Goal: Register for event/course

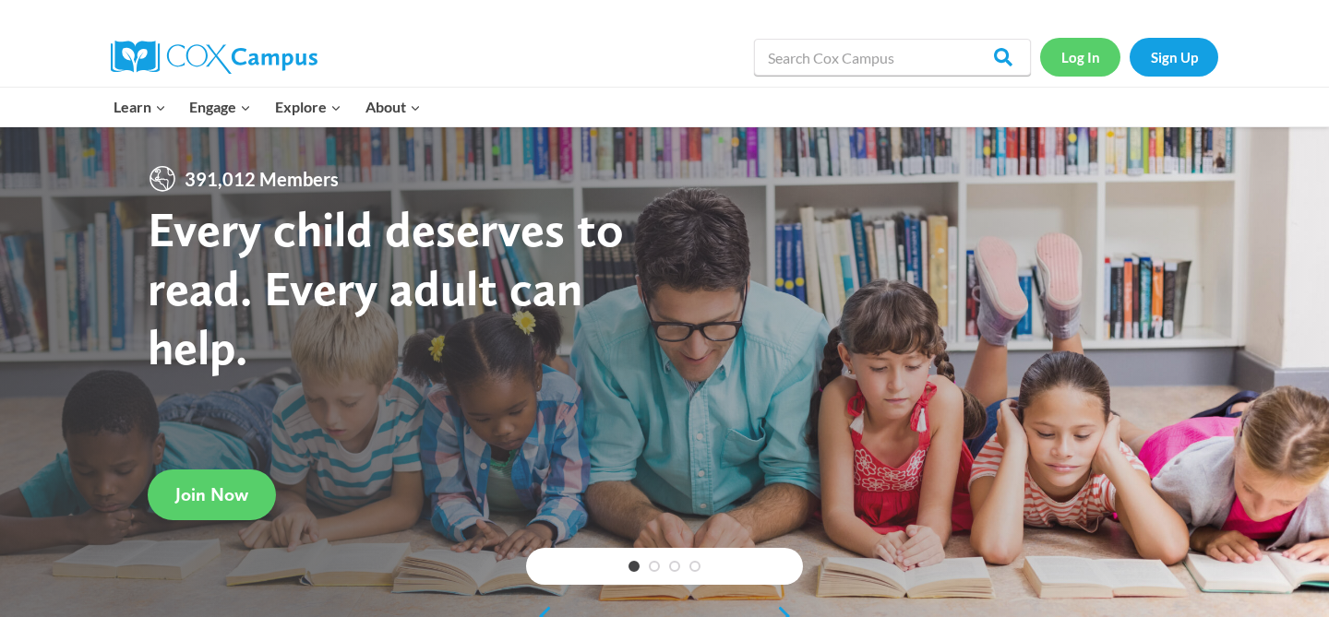
click at [1082, 52] on link "Log In" at bounding box center [1080, 57] width 80 height 38
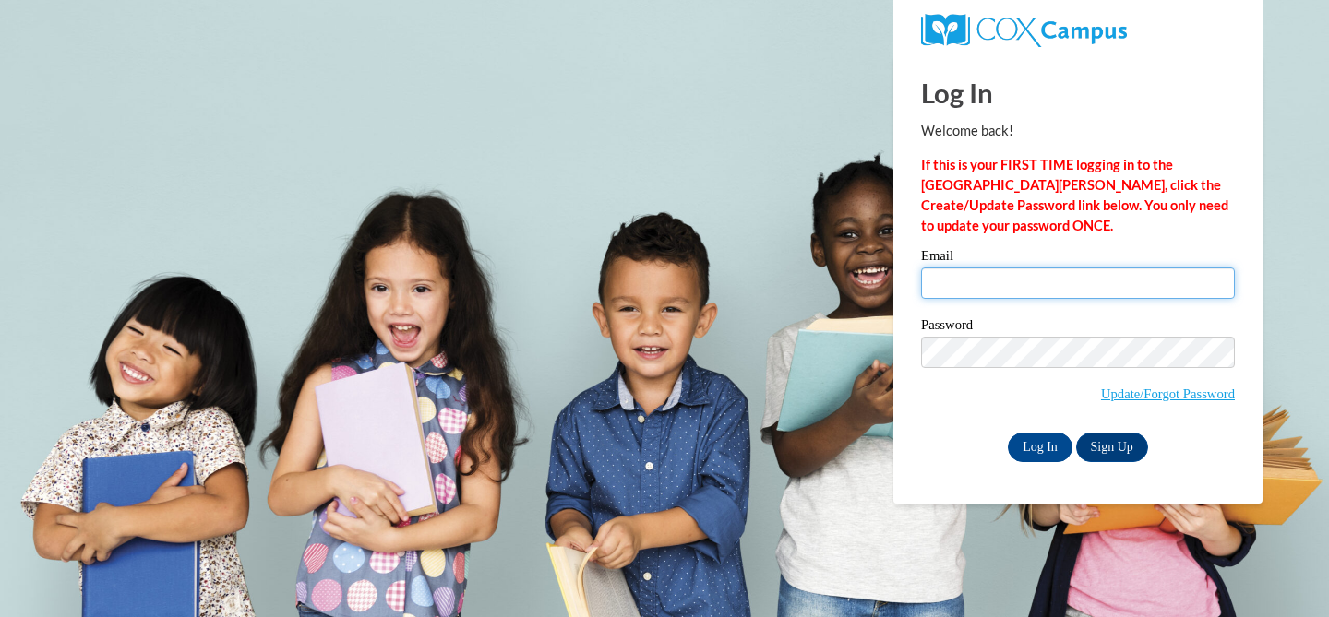
click at [1019, 279] on input "Email" at bounding box center [1078, 283] width 314 height 31
type input "edingerm@ripon.k12.wi.us"
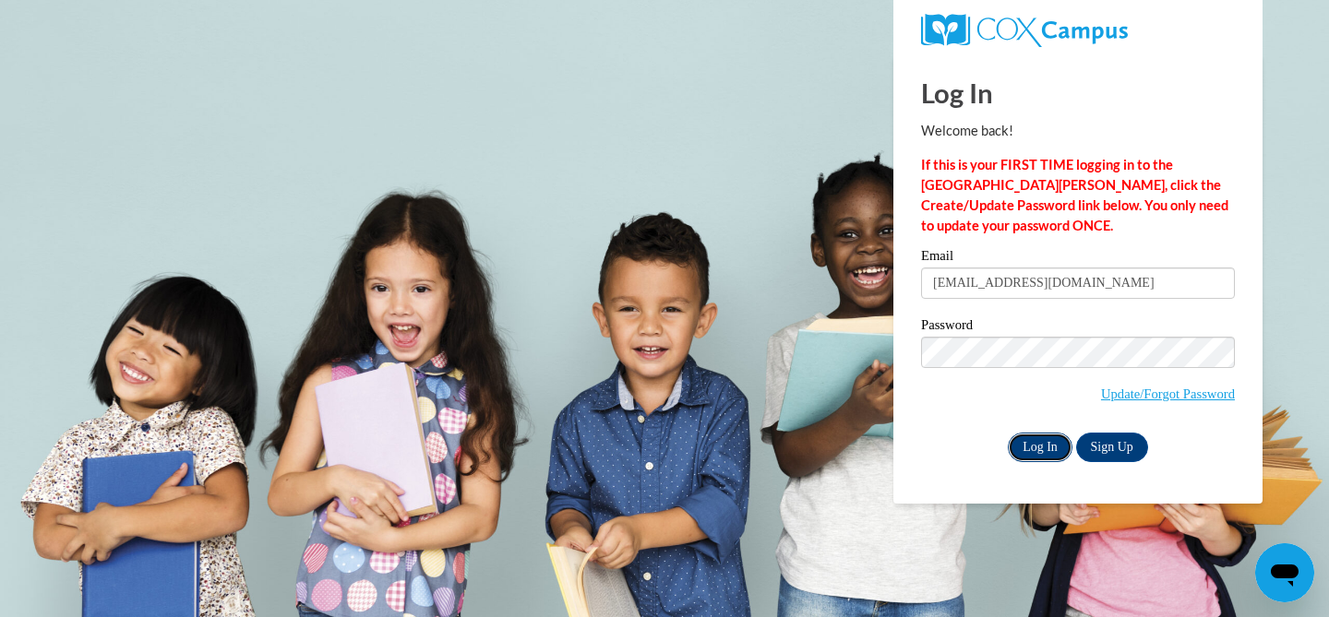
click at [1037, 448] on input "Log In" at bounding box center [1040, 448] width 65 height 30
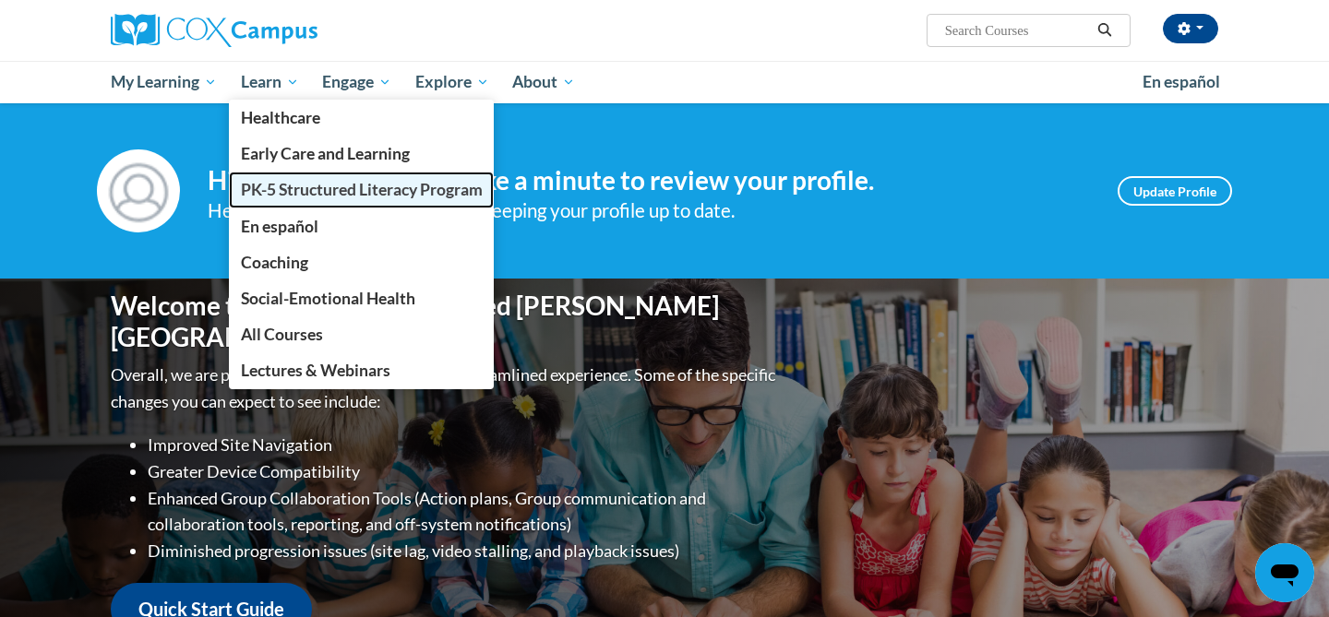
click at [299, 196] on span "PK-5 Structured Literacy Program" at bounding box center [362, 189] width 242 height 19
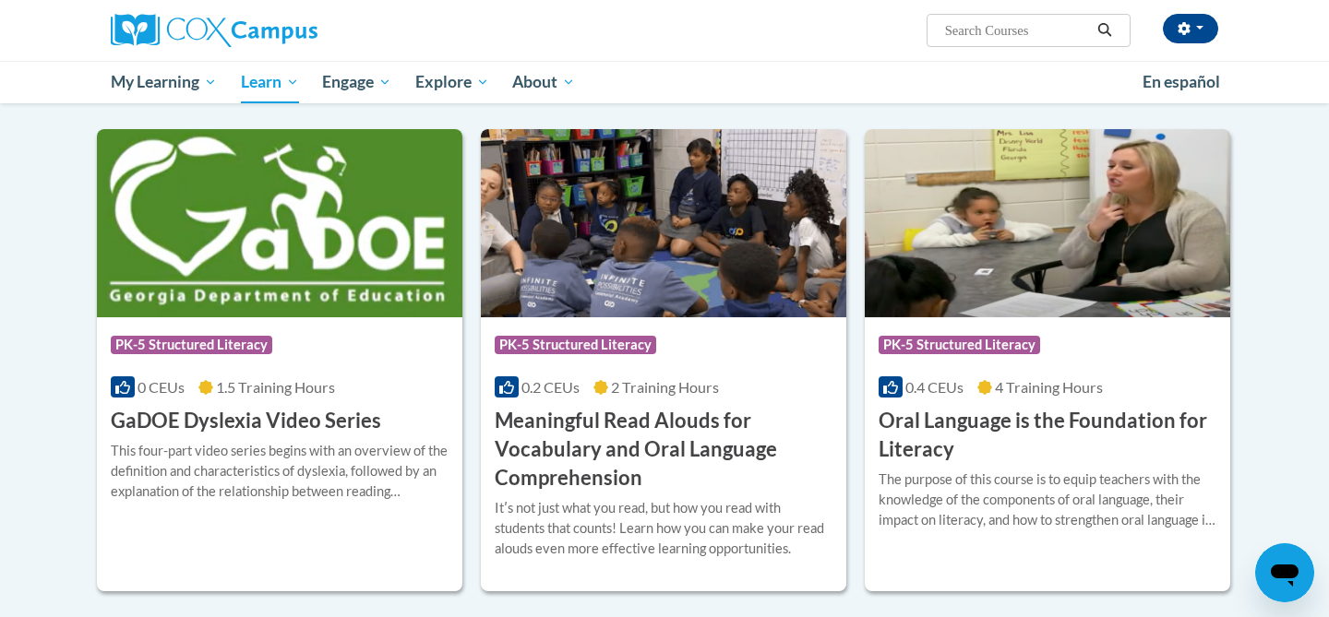
scroll to position [646, 0]
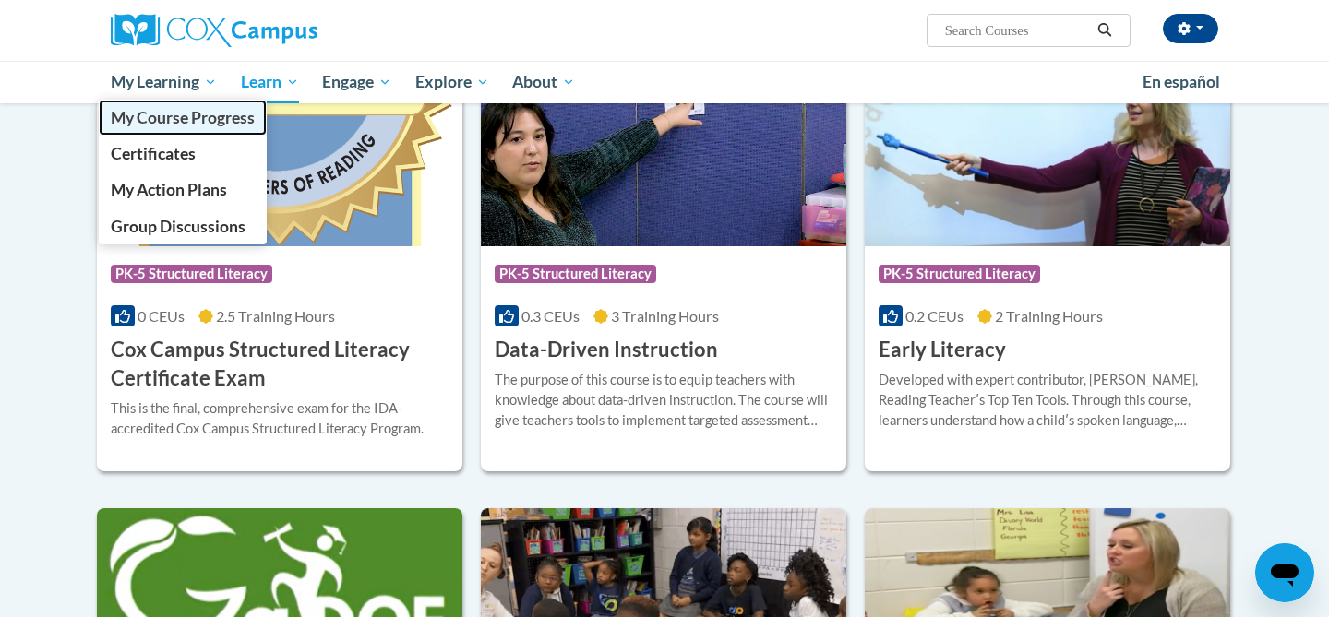
click at [174, 118] on span "My Course Progress" at bounding box center [183, 117] width 144 height 19
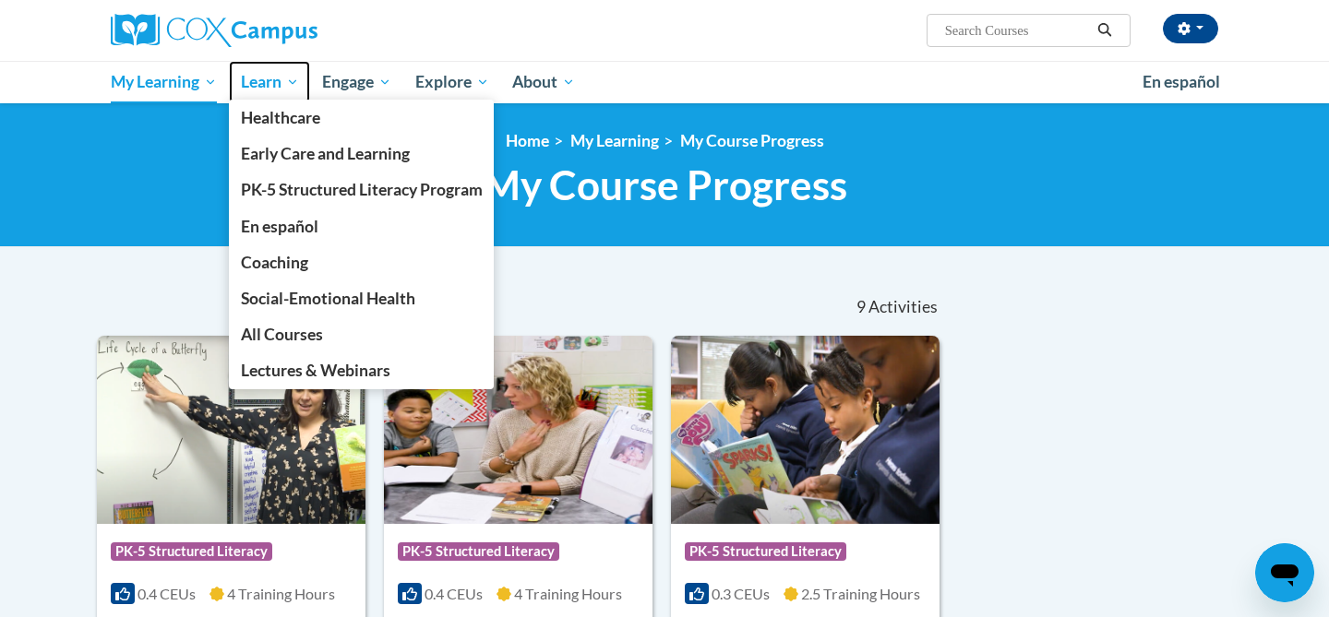
click at [257, 78] on span "Learn" at bounding box center [270, 82] width 58 height 22
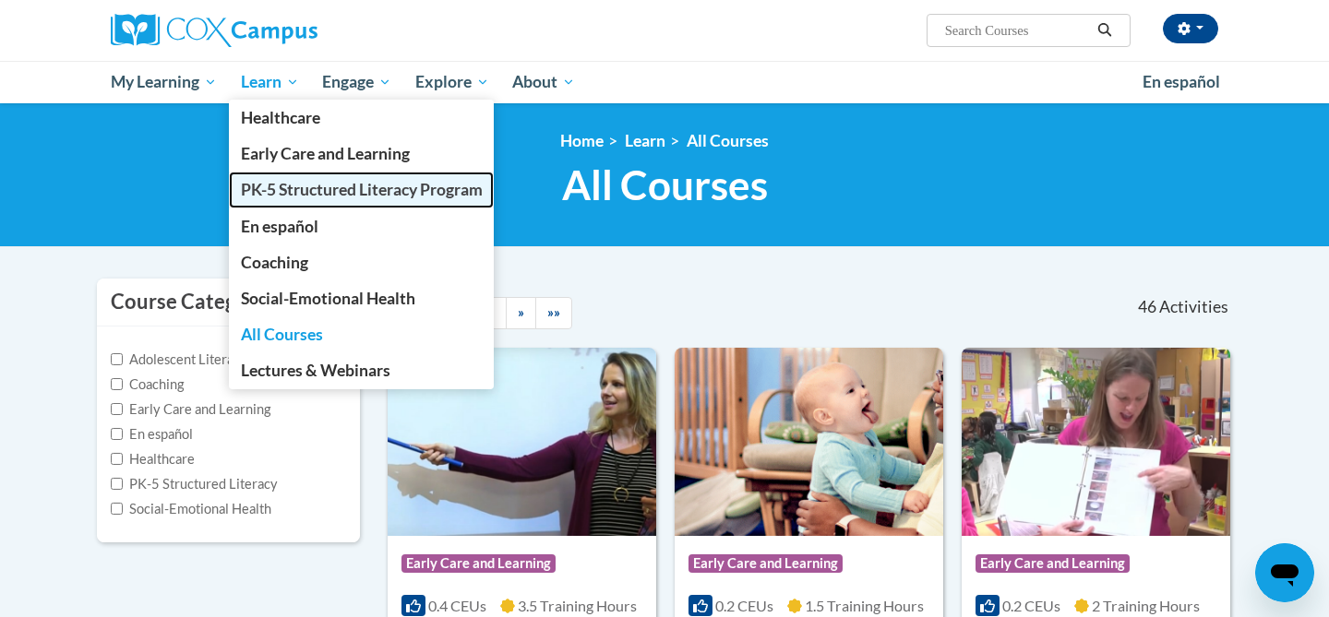
click at [305, 190] on span "PK-5 Structured Literacy Program" at bounding box center [362, 189] width 242 height 19
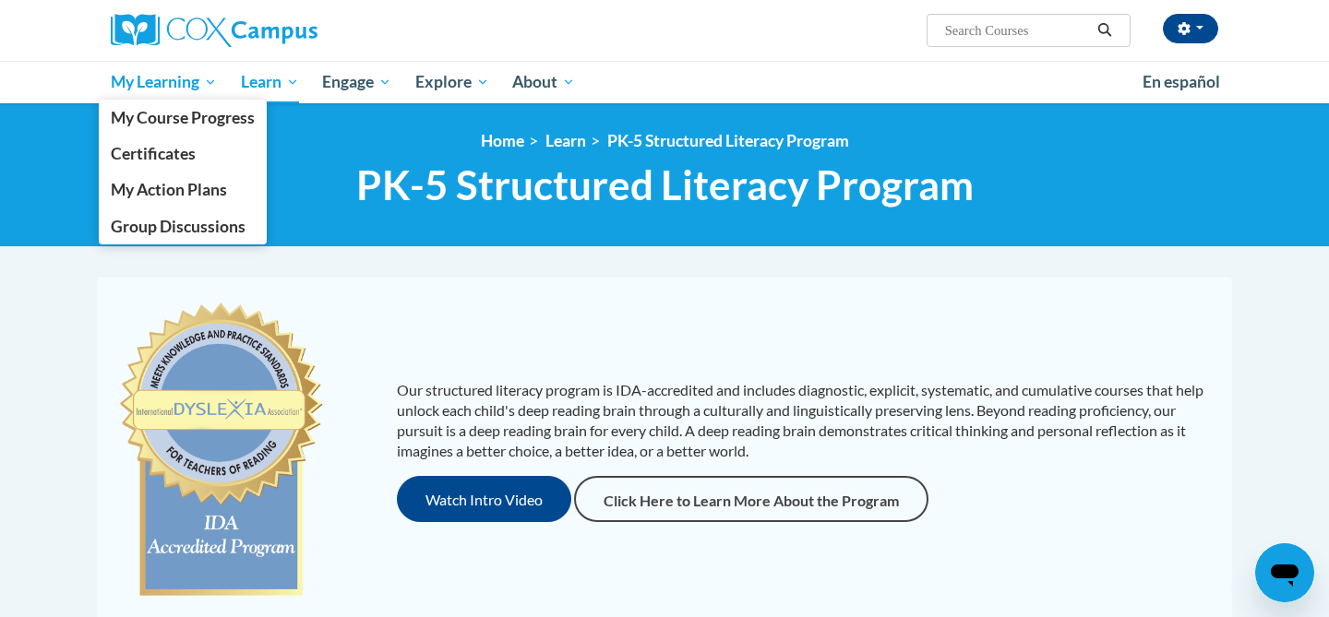
click at [139, 84] on span "My Learning" at bounding box center [164, 82] width 106 height 22
click at [163, 125] on span "My Course Progress" at bounding box center [183, 117] width 144 height 19
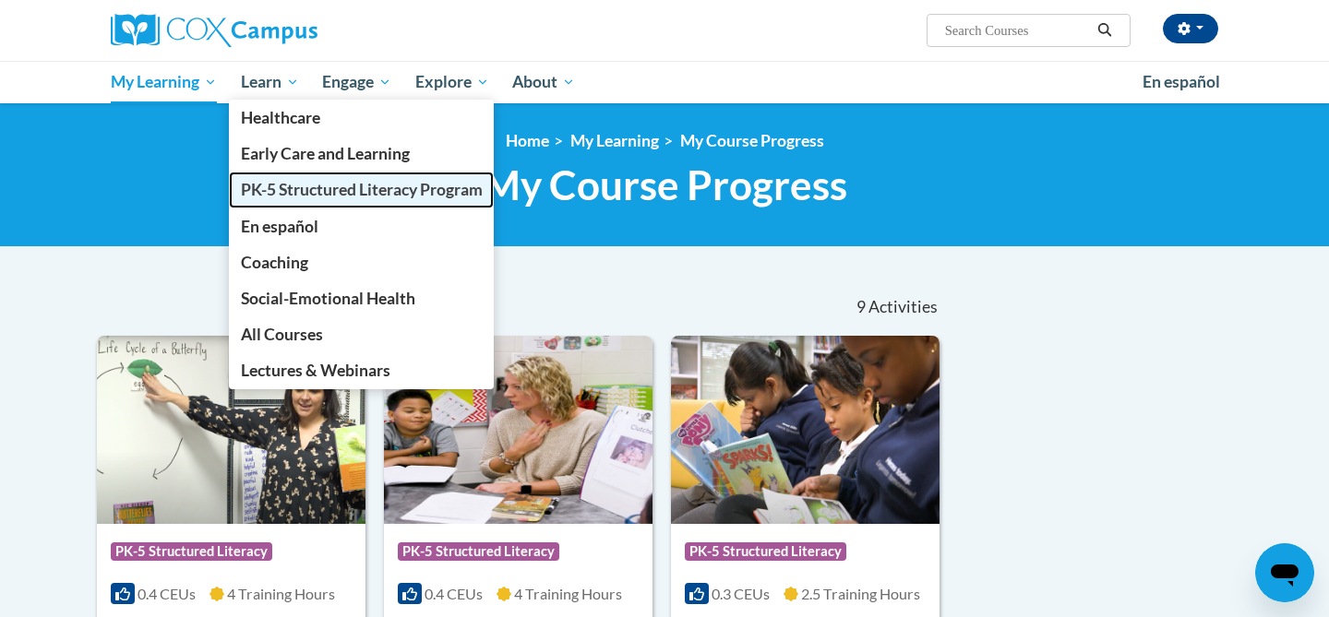
click at [316, 192] on span "PK-5 Structured Literacy Program" at bounding box center [362, 189] width 242 height 19
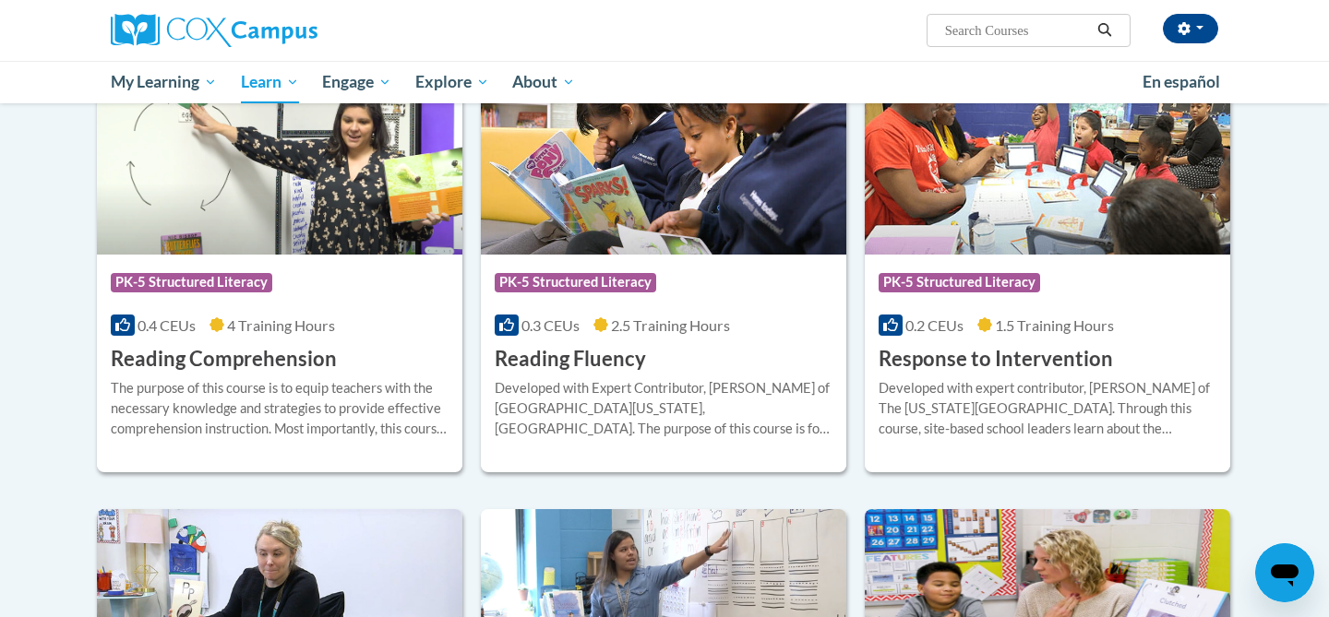
scroll to position [1585, 0]
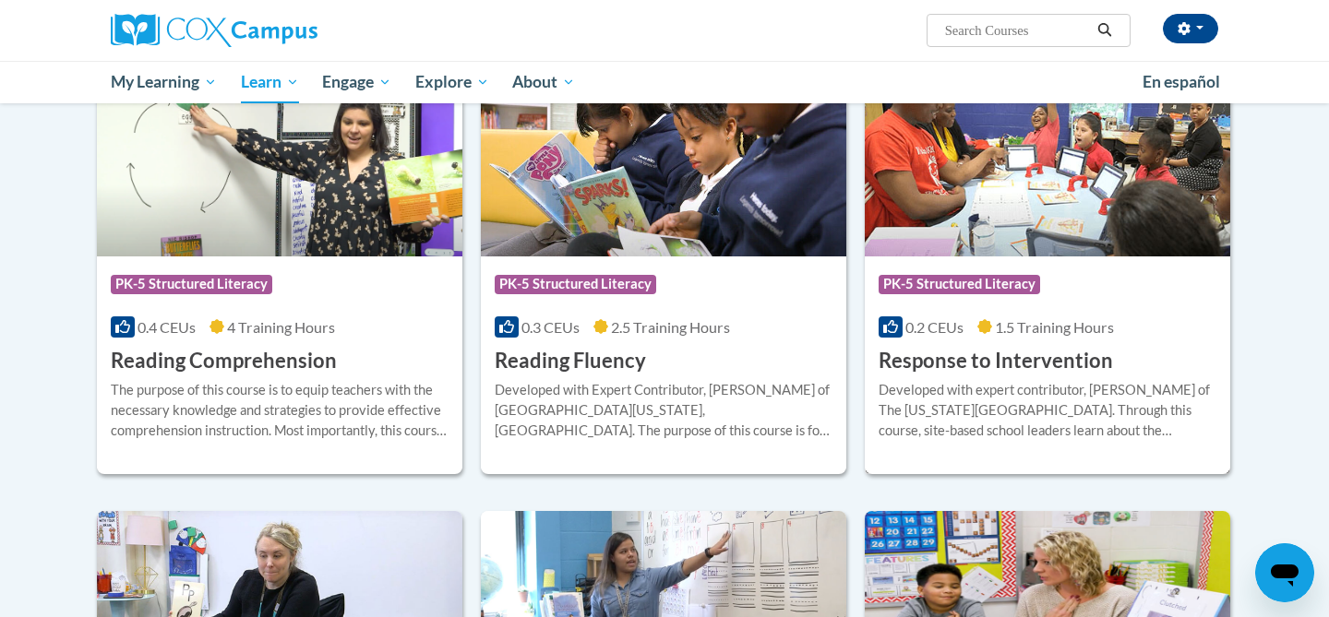
click at [953, 366] on h3 "Response to Intervention" at bounding box center [996, 361] width 234 height 29
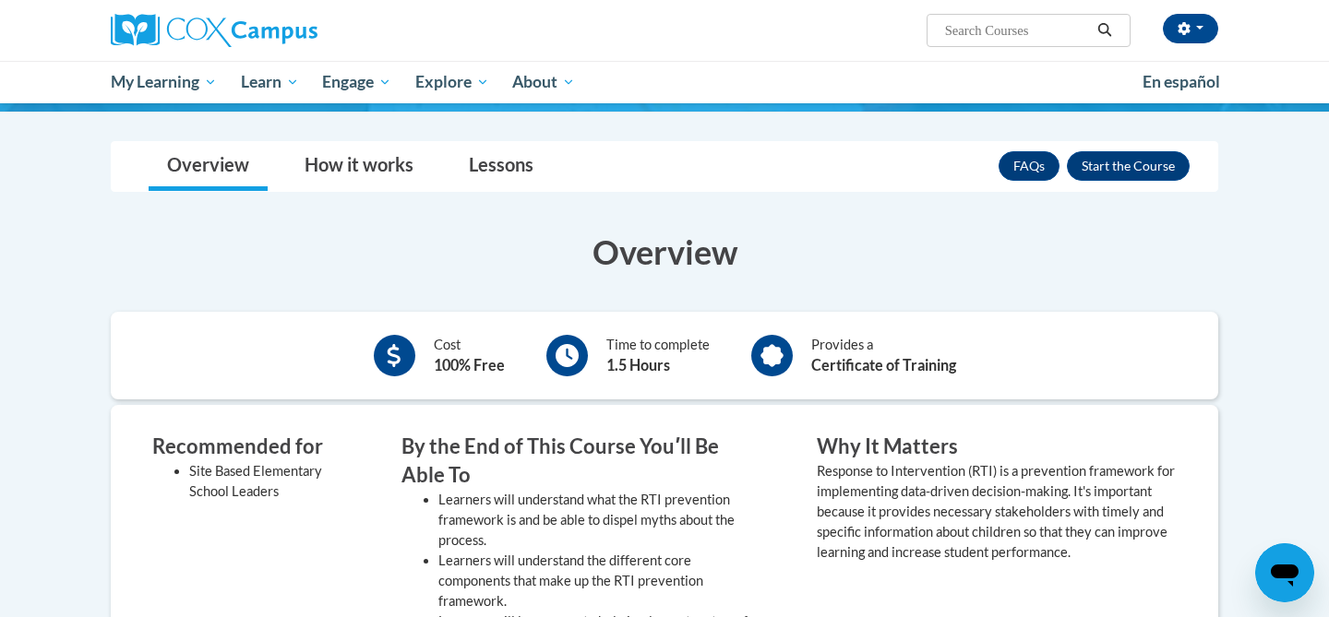
scroll to position [271, 0]
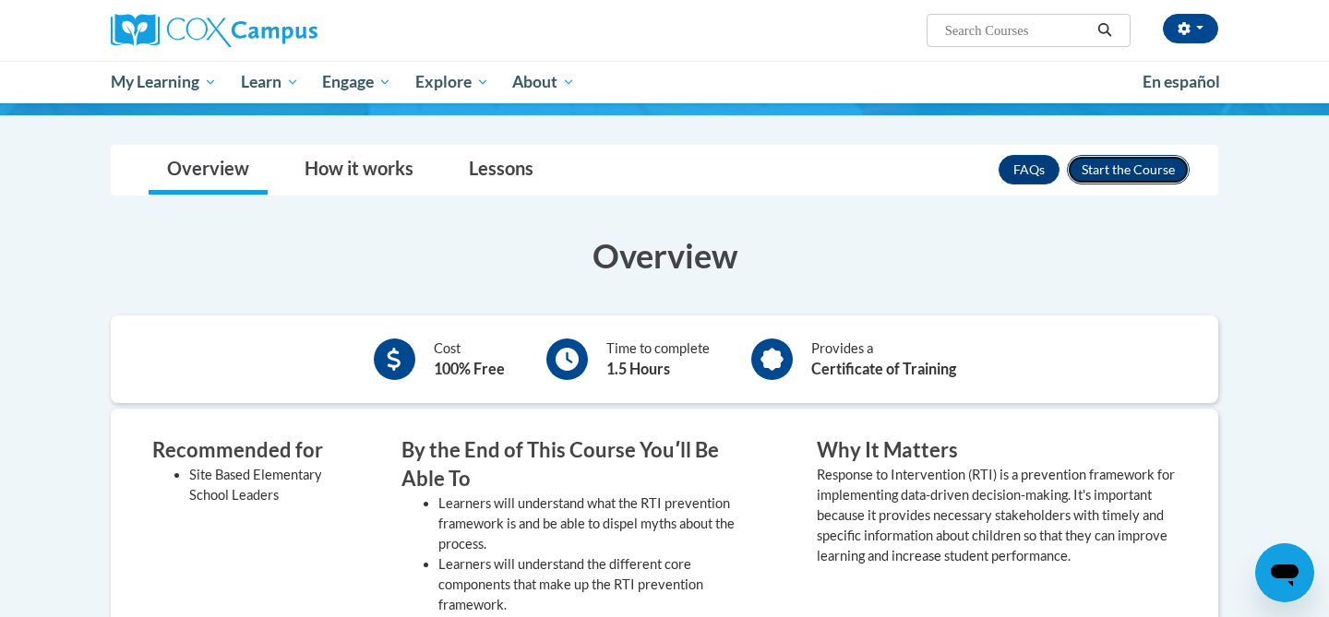
click at [1115, 171] on button "Enroll" at bounding box center [1128, 170] width 123 height 30
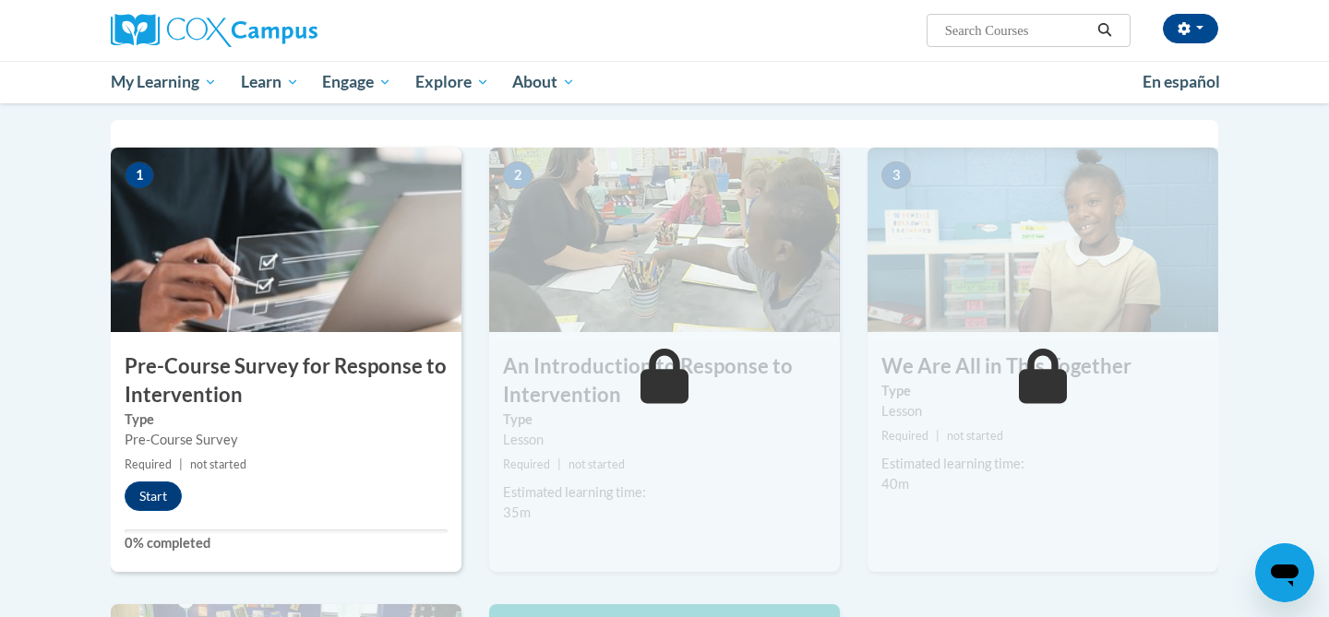
scroll to position [365, 0]
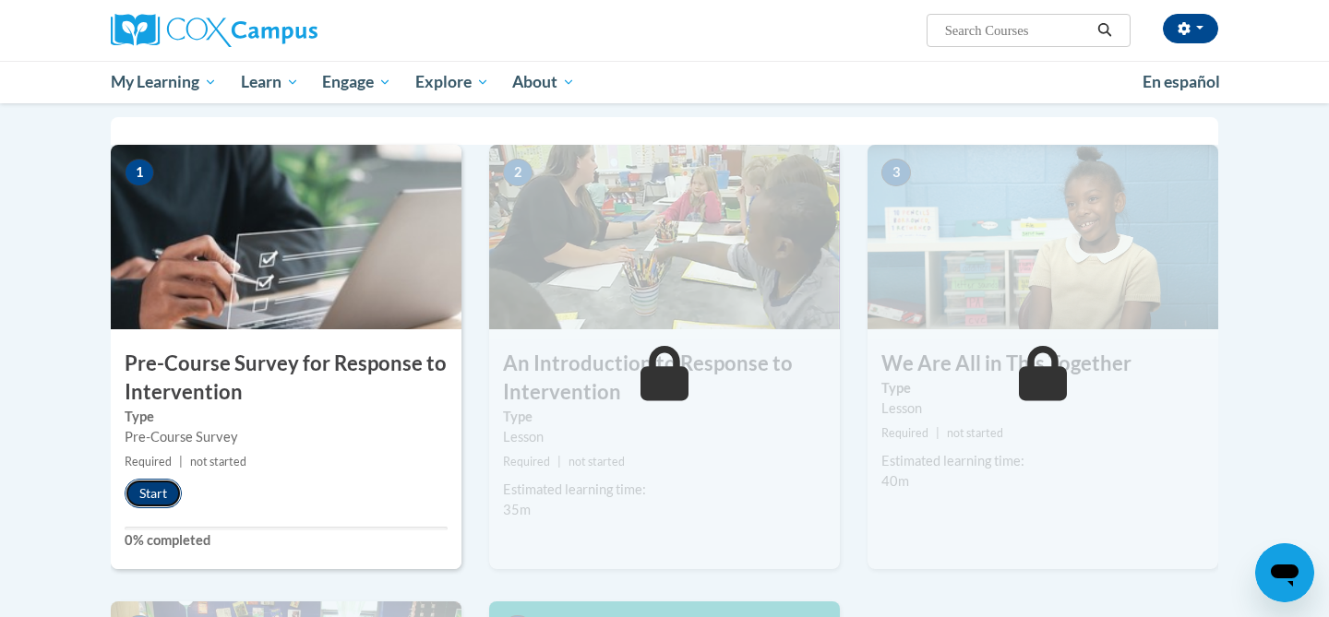
click at [154, 493] on button "Start" at bounding box center [153, 494] width 57 height 30
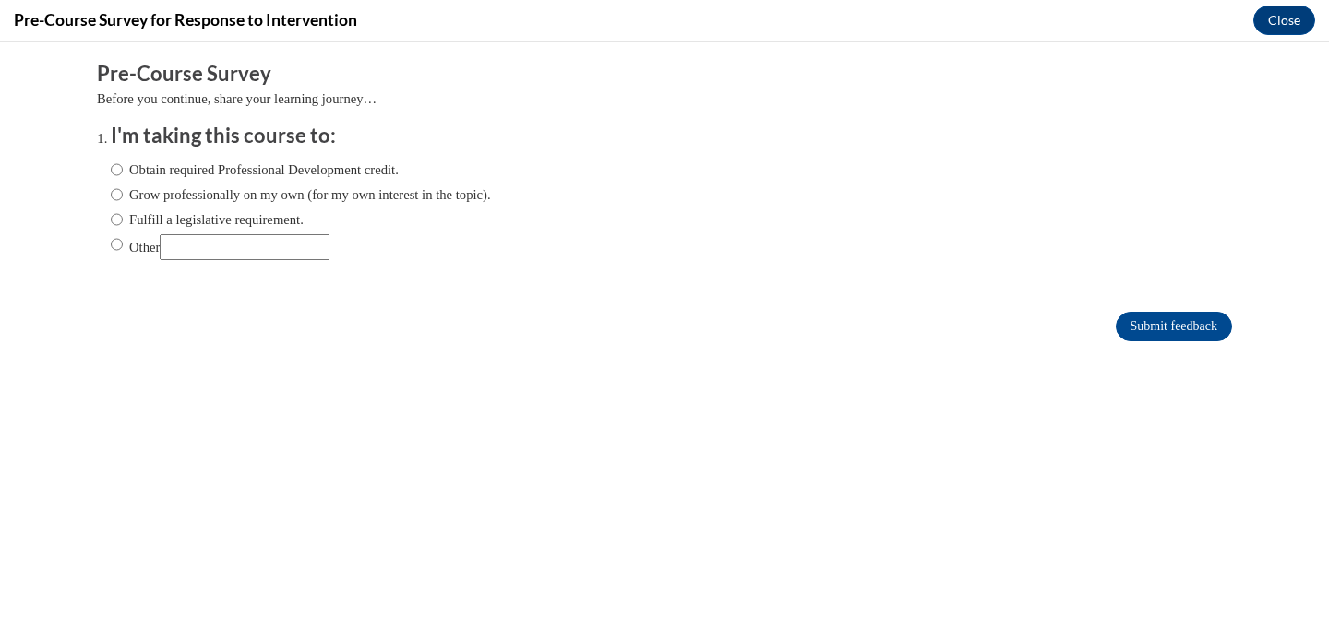
scroll to position [0, 0]
click at [114, 218] on input "Fulfill a legislative requirement." at bounding box center [117, 219] width 12 height 20
radio input "true"
click at [1124, 325] on input "Submit feedback" at bounding box center [1174, 327] width 116 height 30
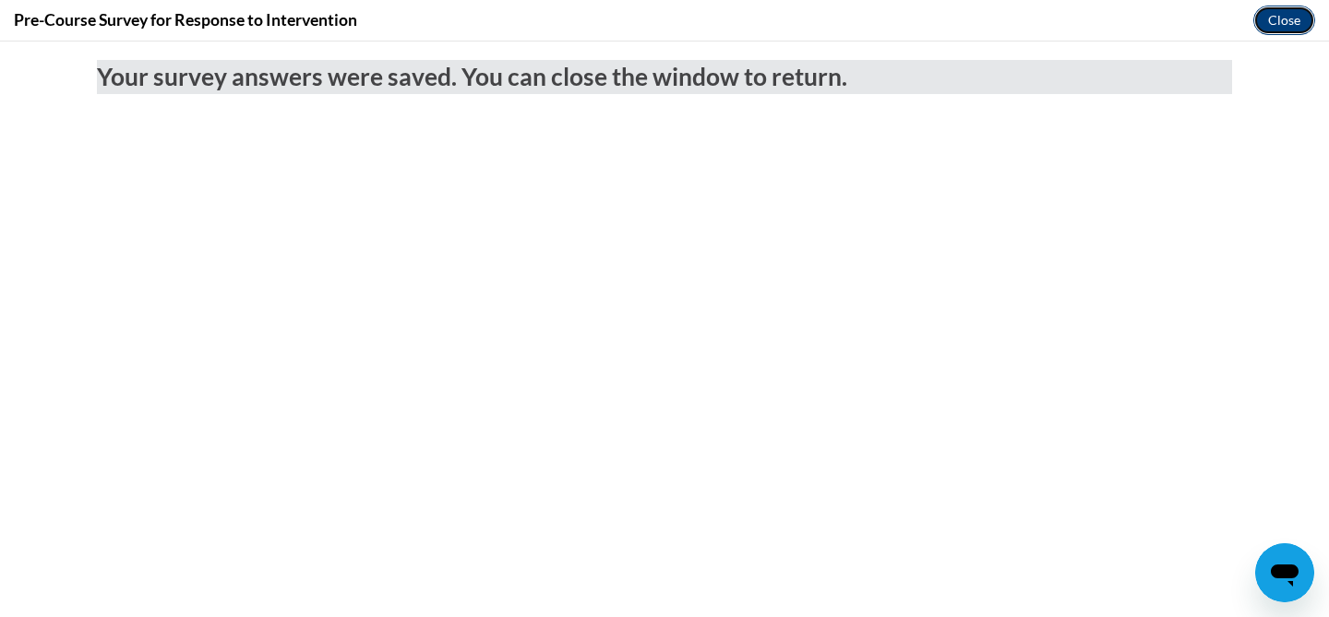
click at [1275, 22] on button "Close" at bounding box center [1284, 21] width 62 height 30
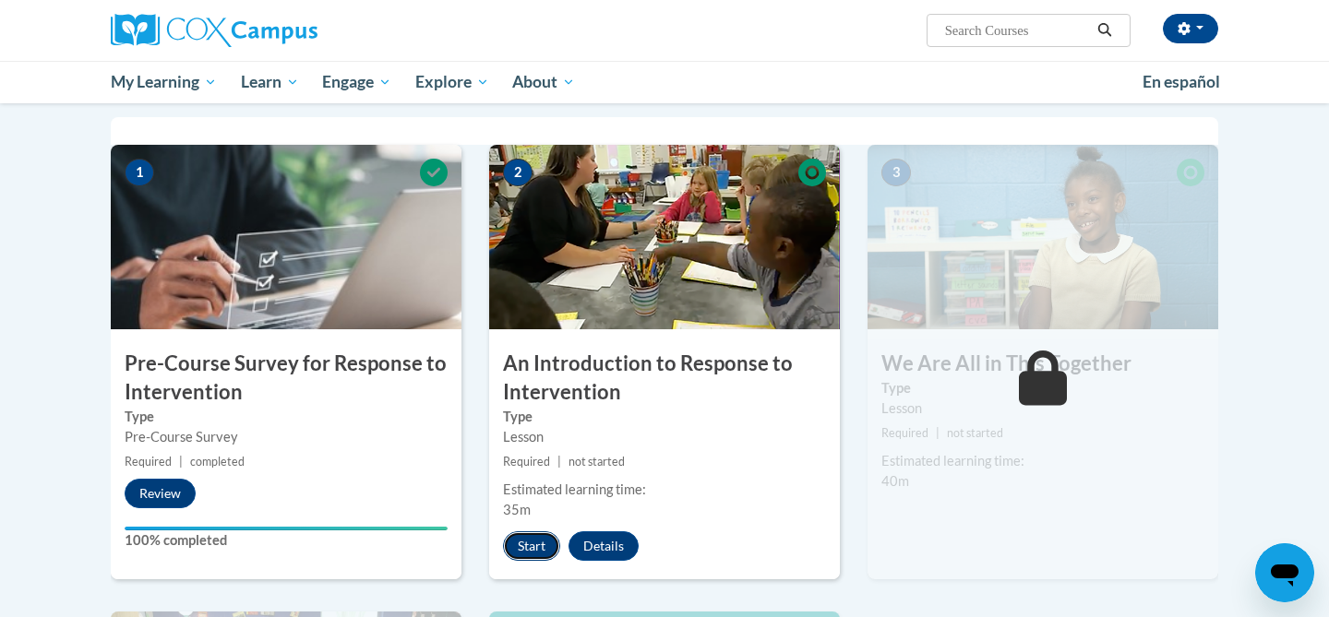
click at [528, 541] on button "Start" at bounding box center [531, 547] width 57 height 30
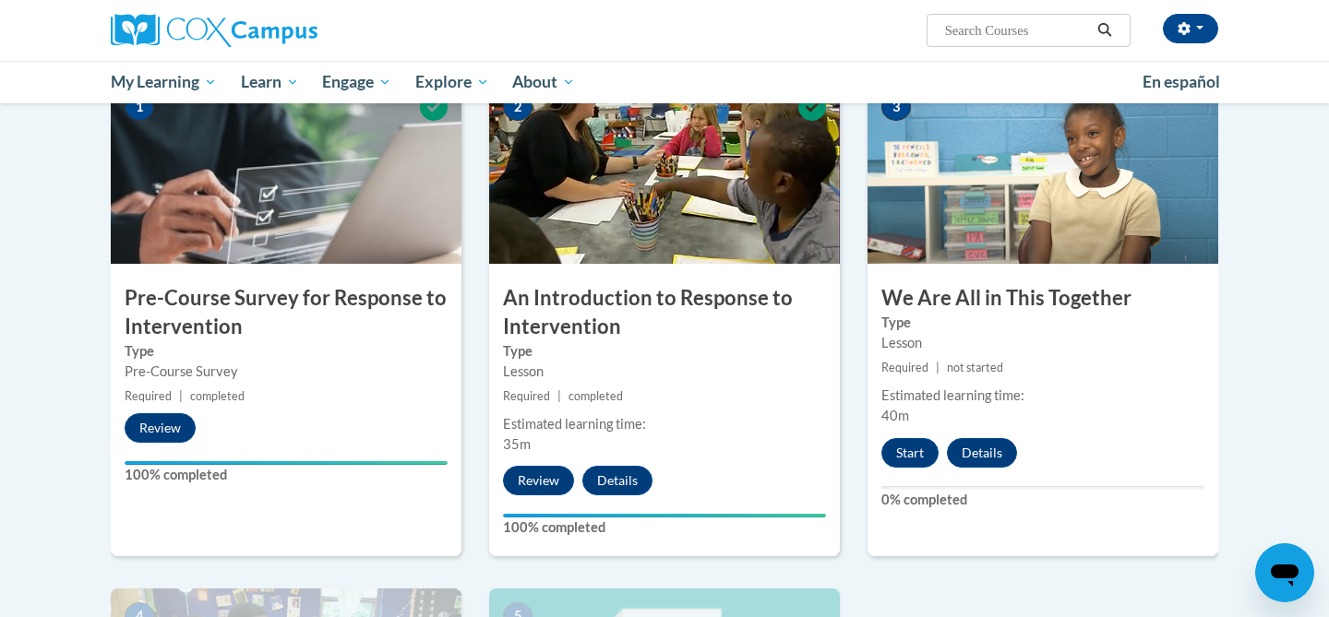
scroll to position [433, 0]
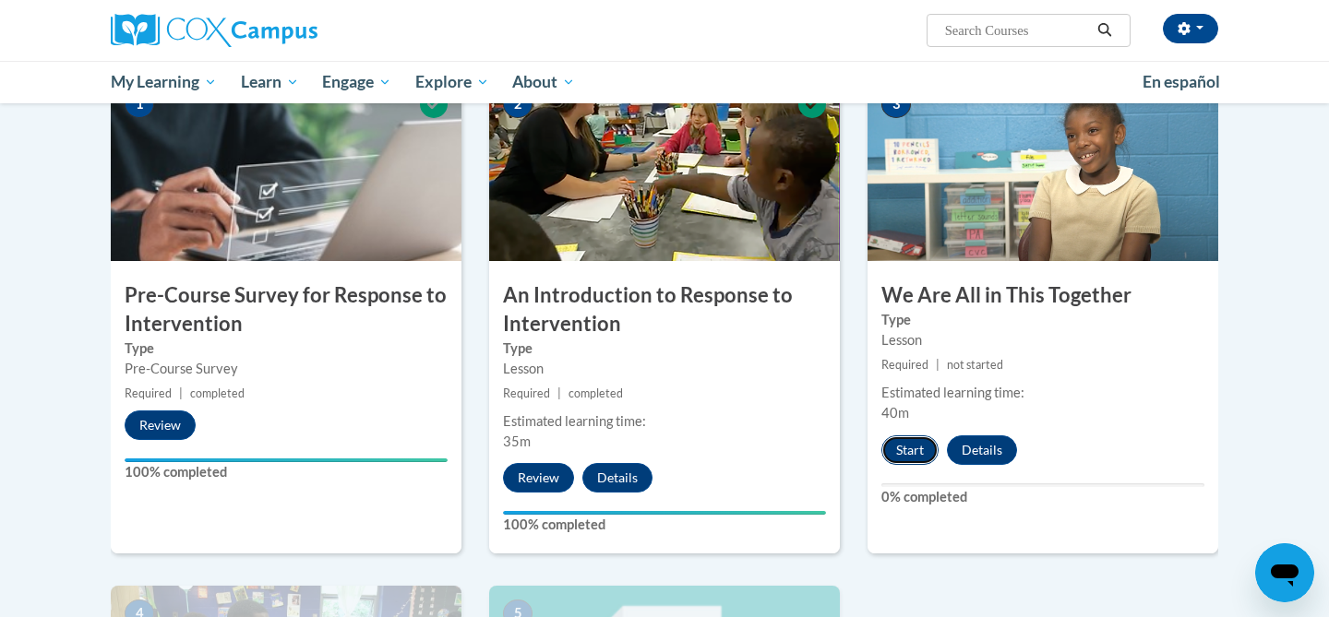
click at [915, 443] on button "Start" at bounding box center [909, 451] width 57 height 30
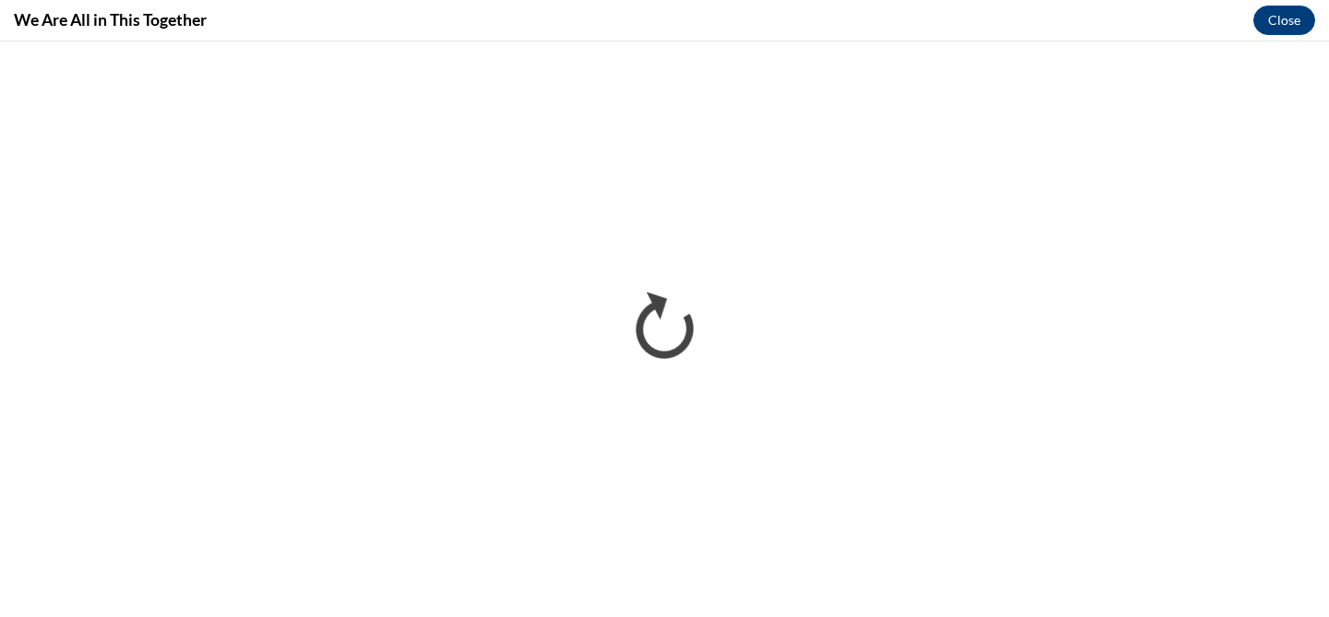
scroll to position [0, 0]
